Goal: Task Accomplishment & Management: Complete application form

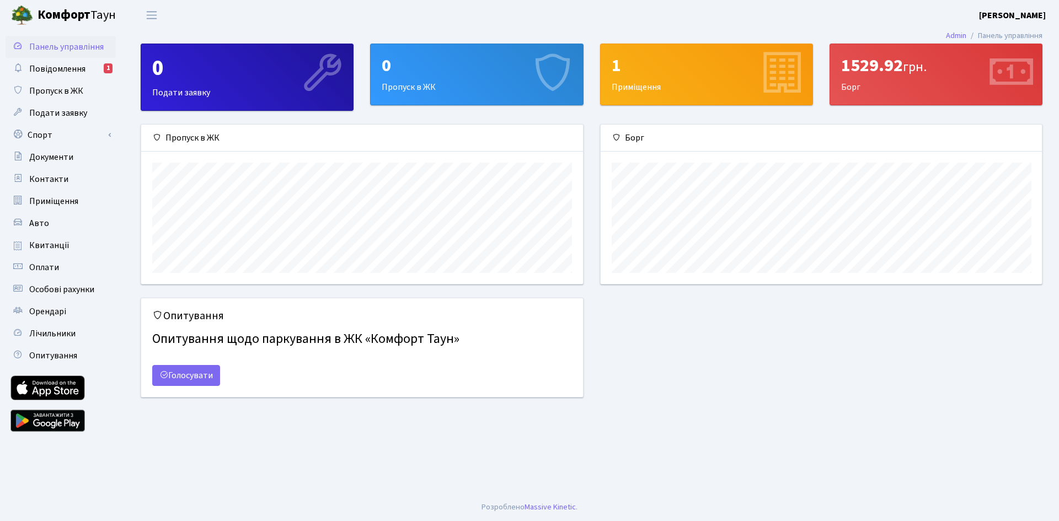
scroll to position [159, 441]
click at [65, 97] on span "Пропуск в ЖК" at bounding box center [56, 91] width 54 height 12
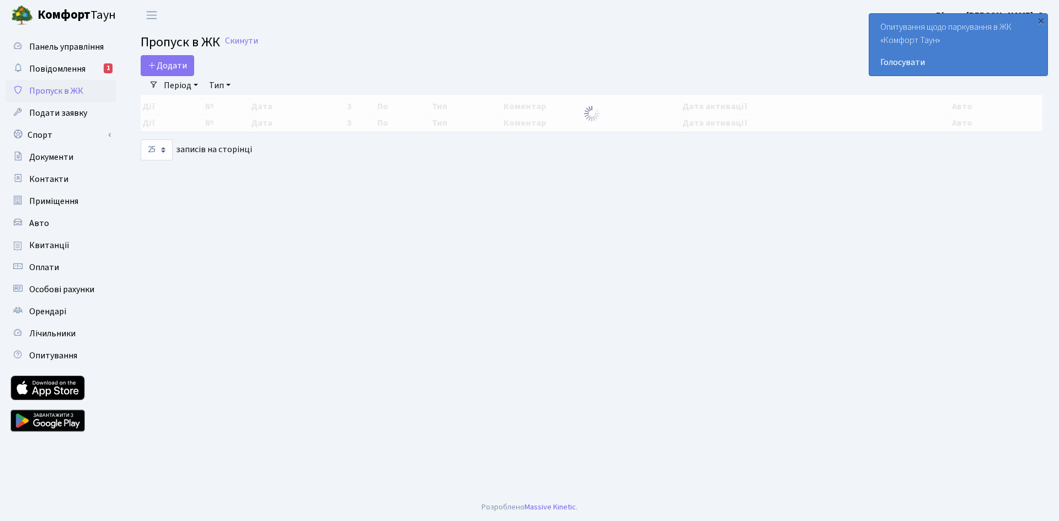
select select "25"
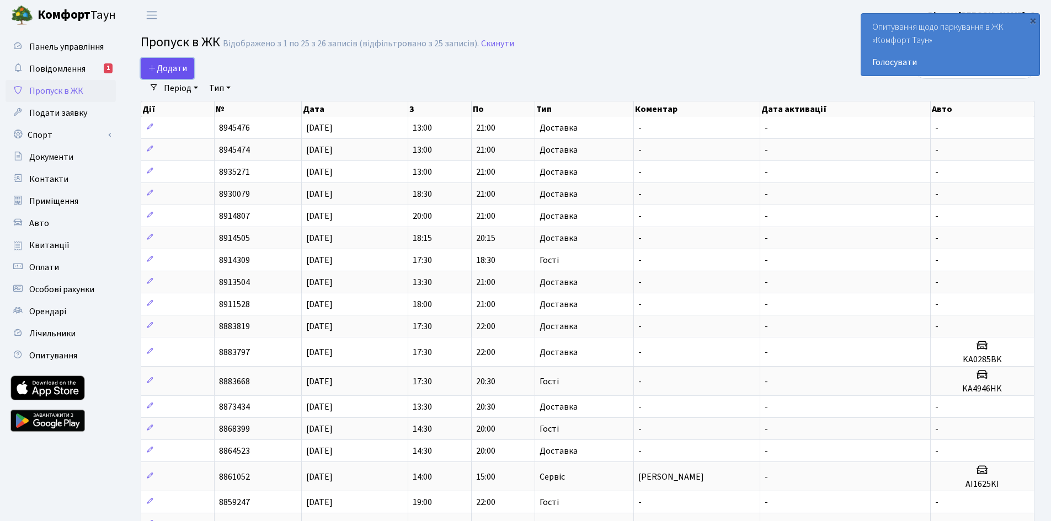
click at [162, 74] on span "Додати" at bounding box center [167, 68] width 39 height 12
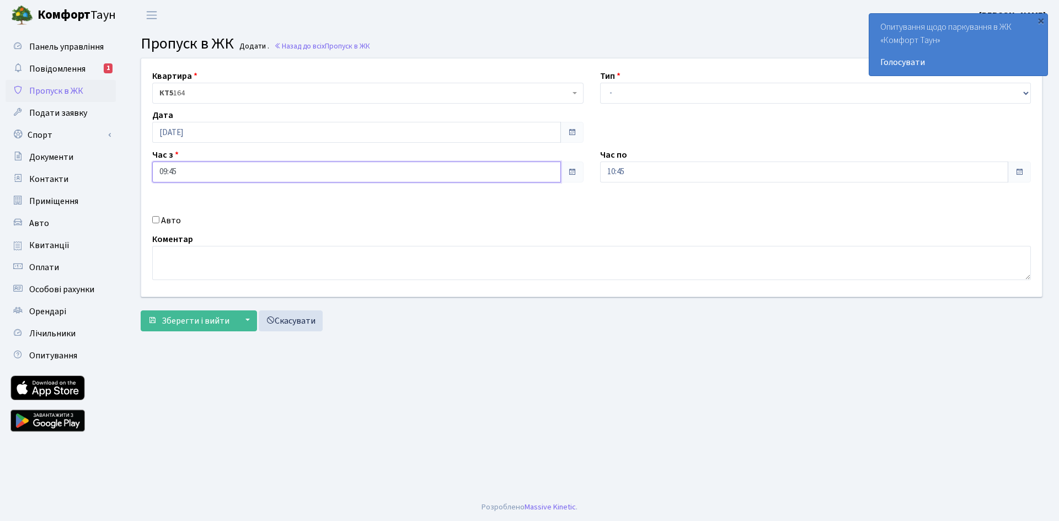
click at [440, 172] on input "09:45" at bounding box center [356, 172] width 409 height 21
click at [192, 209] on icon at bounding box center [183, 210] width 30 height 30
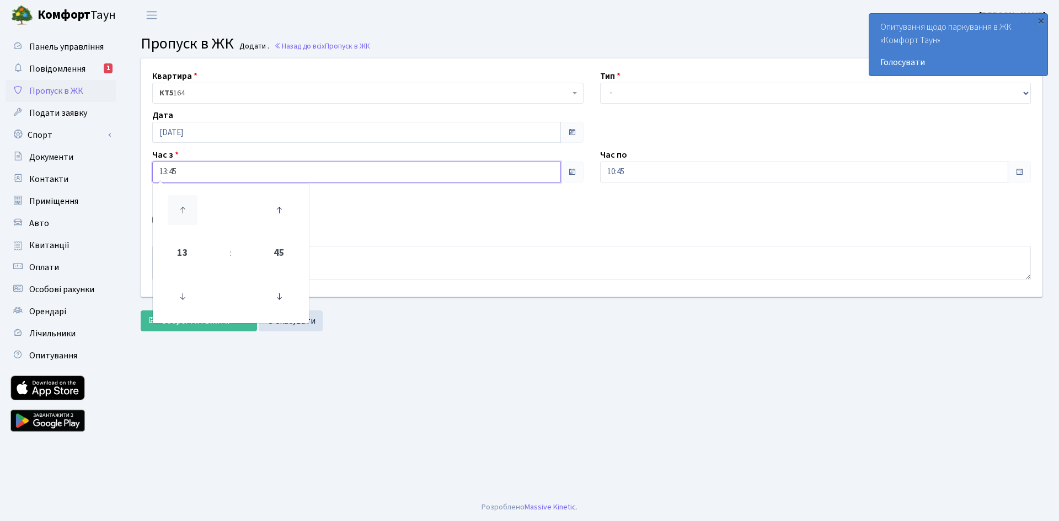
click at [192, 209] on icon at bounding box center [183, 210] width 30 height 30
click at [183, 303] on icon at bounding box center [183, 297] width 30 height 30
click at [277, 303] on icon at bounding box center [279, 297] width 30 height 30
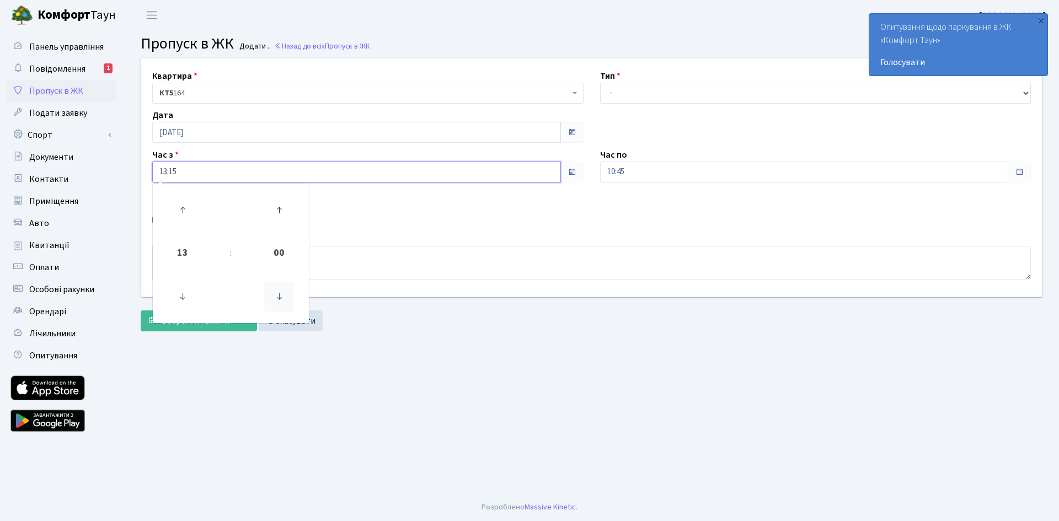
type input "13:00"
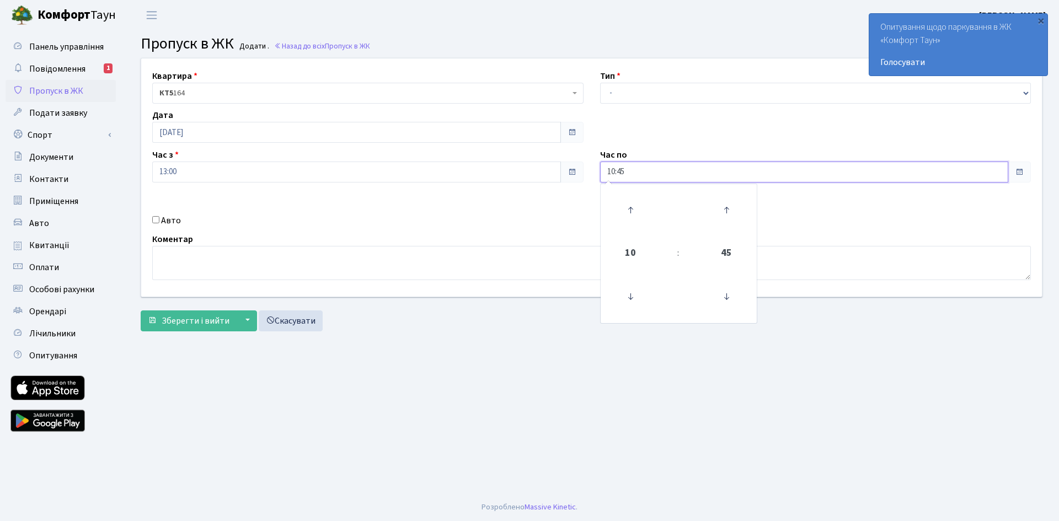
click at [708, 162] on input "10:45" at bounding box center [804, 172] width 409 height 21
click at [640, 215] on icon at bounding box center [631, 210] width 30 height 30
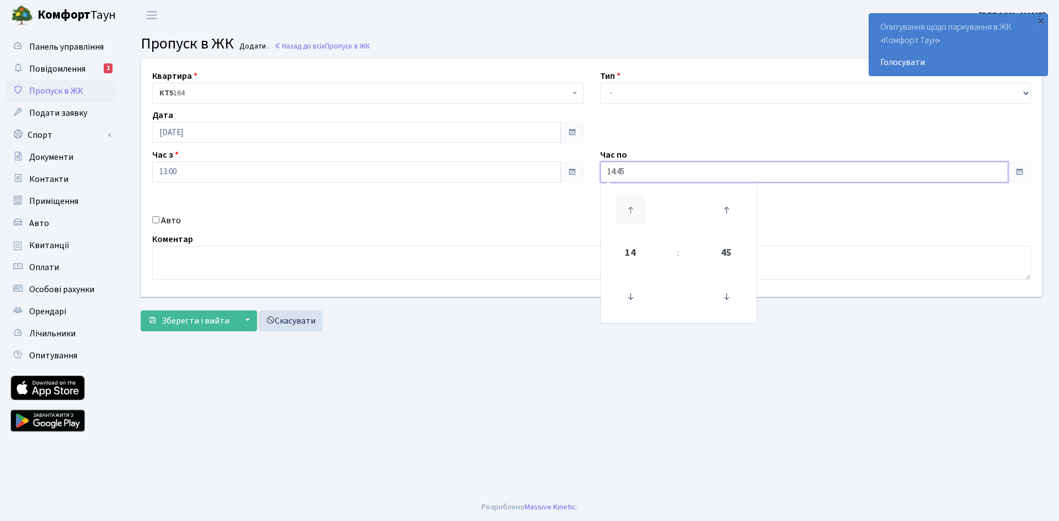
click at [640, 215] on icon at bounding box center [631, 210] width 30 height 30
click at [627, 296] on icon at bounding box center [631, 297] width 30 height 30
click at [717, 298] on icon at bounding box center [727, 297] width 30 height 30
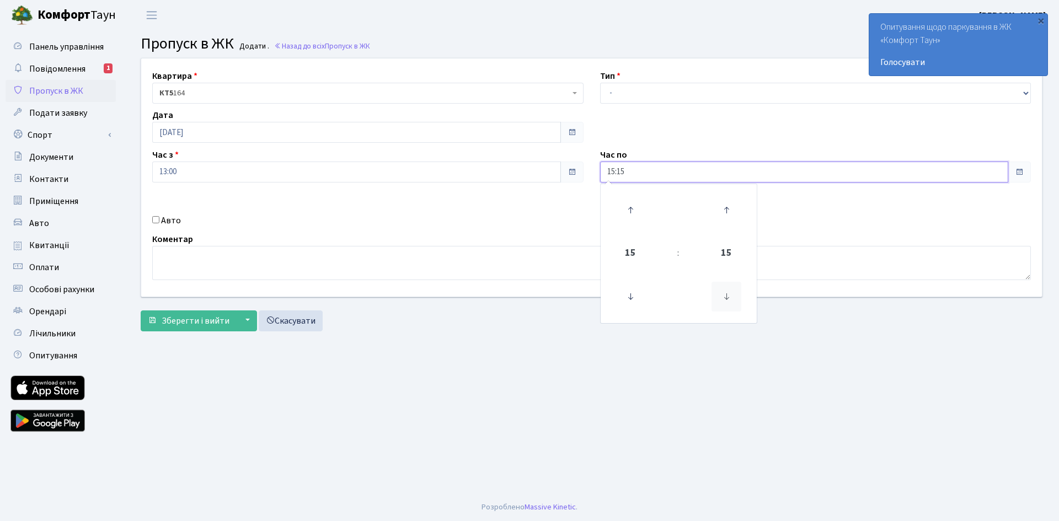
click at [717, 298] on icon at bounding box center [727, 297] width 30 height 30
click at [723, 202] on icon at bounding box center [727, 210] width 30 height 30
type input "15:00"
click at [836, 218] on div "Квартира <b>КТ5</b>&nbsp;&nbsp;&nbsp;164 КТ5 164 Тип - Доставка Таксі Гості Сер…" at bounding box center [591, 177] width 917 height 238
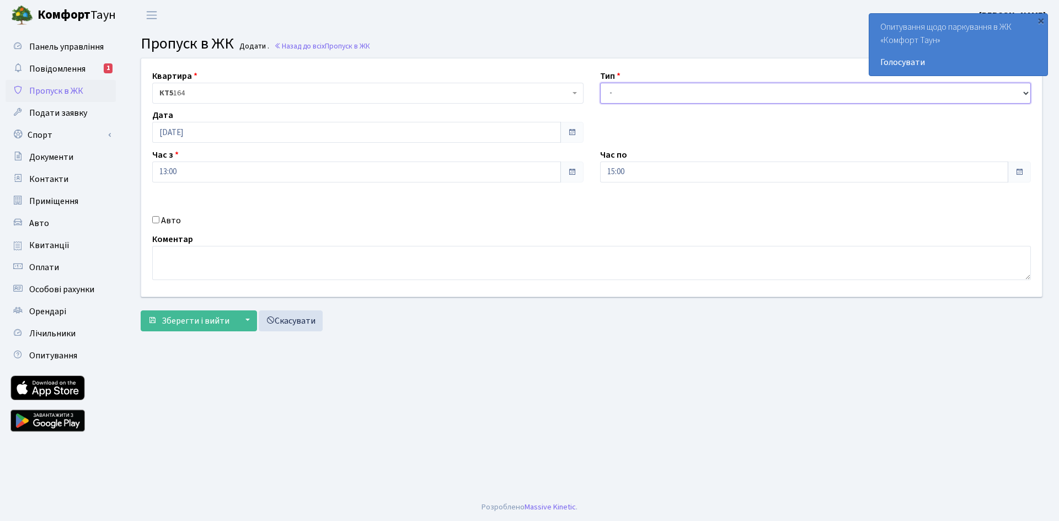
click at [663, 84] on select "- Доставка Таксі Гості Сервіс" at bounding box center [815, 93] width 431 height 21
select select "18"
click at [600, 83] on select "- Доставка Таксі Гості Сервіс" at bounding box center [815, 93] width 431 height 21
click at [306, 264] on textarea at bounding box center [591, 263] width 879 height 34
click at [154, 223] on input "Авто" at bounding box center [155, 219] width 7 height 7
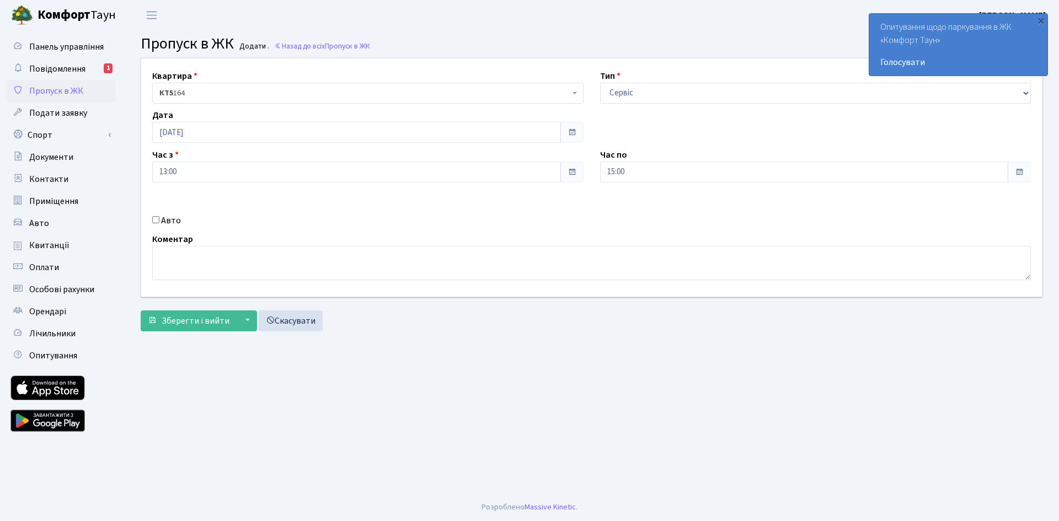
checkbox input "true"
click at [625, 210] on input "text" at bounding box center [815, 211] width 431 height 21
type input "АА4635МІ"
click at [181, 255] on textarea at bounding box center [591, 263] width 879 height 34
type textarea "Майстер Київводоканалу"
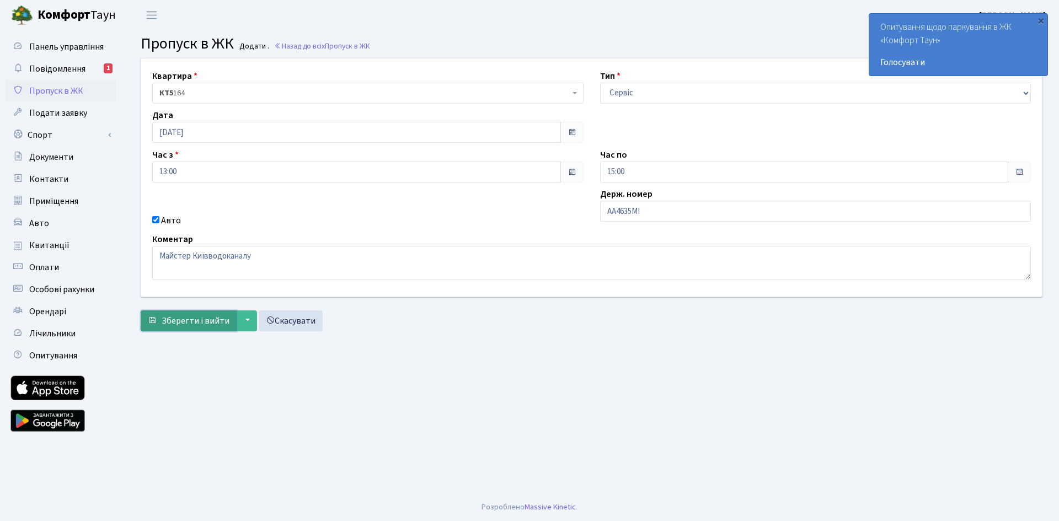
click at [188, 326] on span "Зберегти і вийти" at bounding box center [196, 321] width 68 height 12
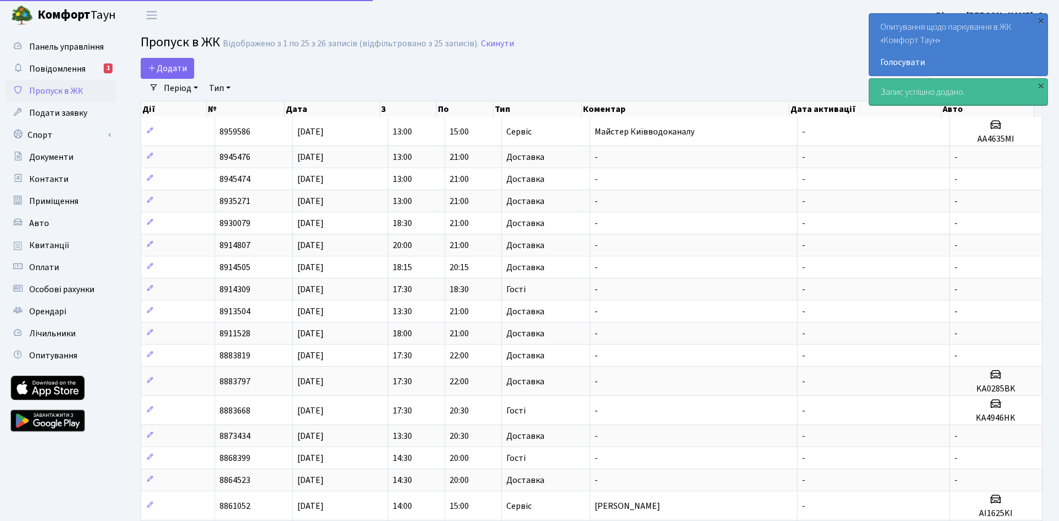
select select "25"
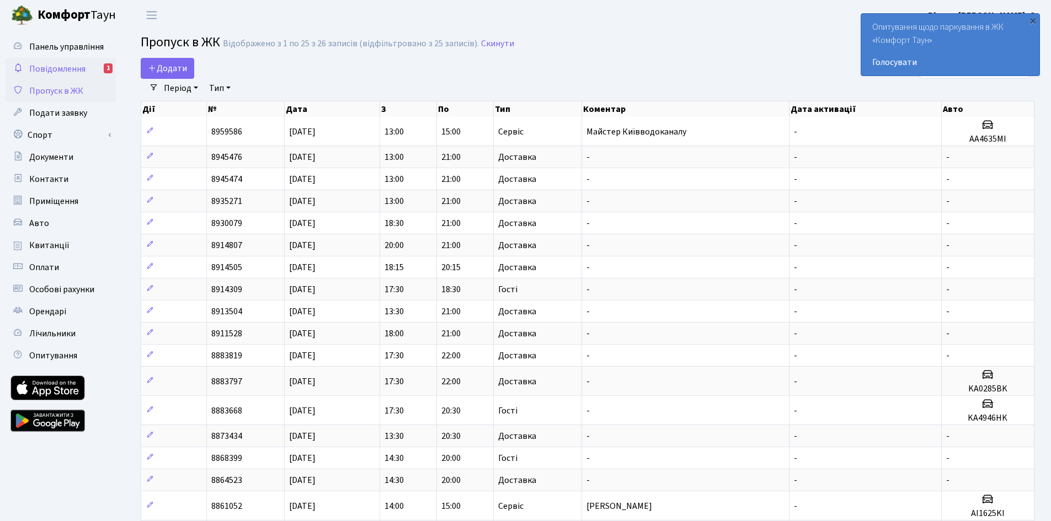
click at [49, 70] on span "Повідомлення" at bounding box center [57, 69] width 56 height 12
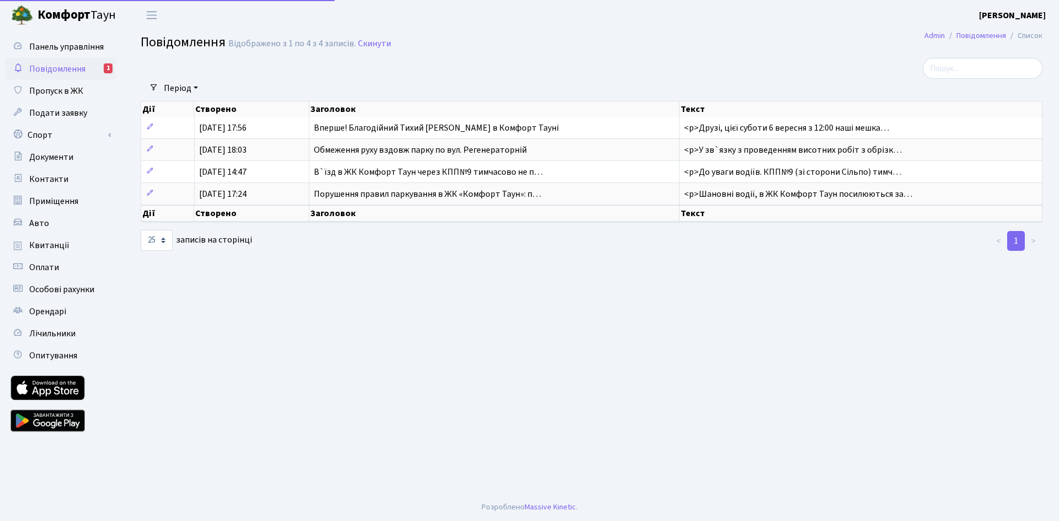
select select "25"
click at [65, 263] on link "Оплати" at bounding box center [61, 268] width 110 height 22
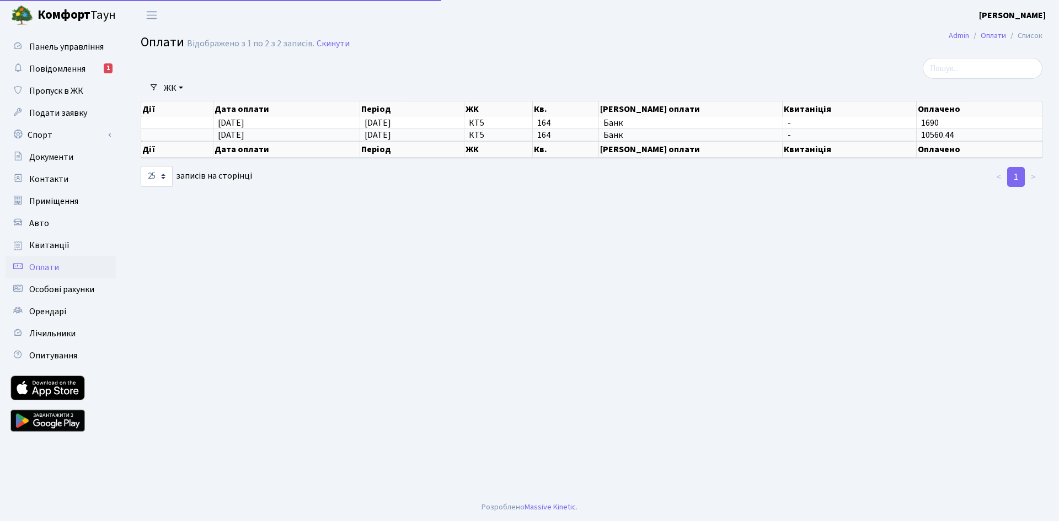
select select "25"
click at [391, 136] on span "[DATE]" at bounding box center [378, 135] width 26 height 12
click at [259, 137] on td "[DATE]" at bounding box center [286, 135] width 147 height 12
click at [58, 244] on span "Квитанції" at bounding box center [49, 245] width 40 height 12
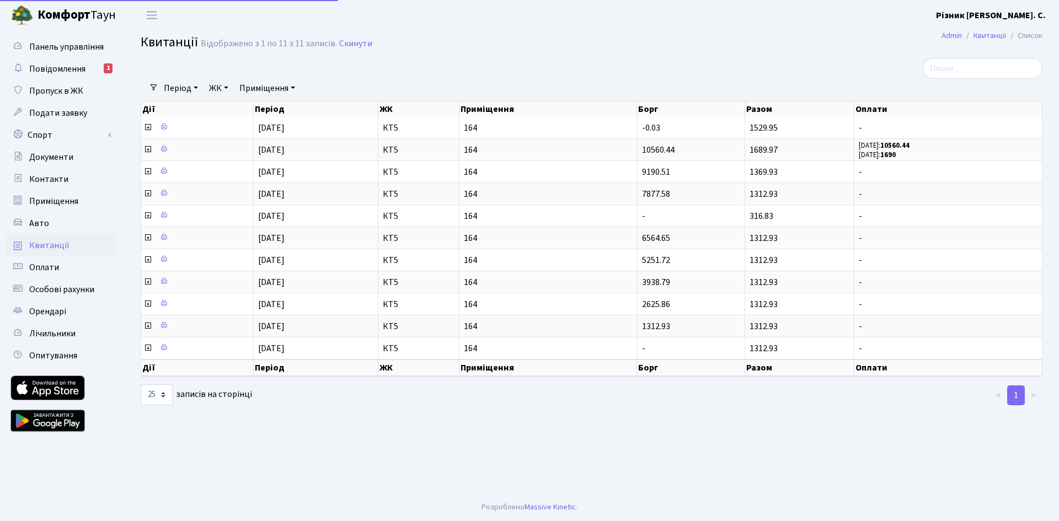
select select "25"
